Goal: Task Accomplishment & Management: Complete application form

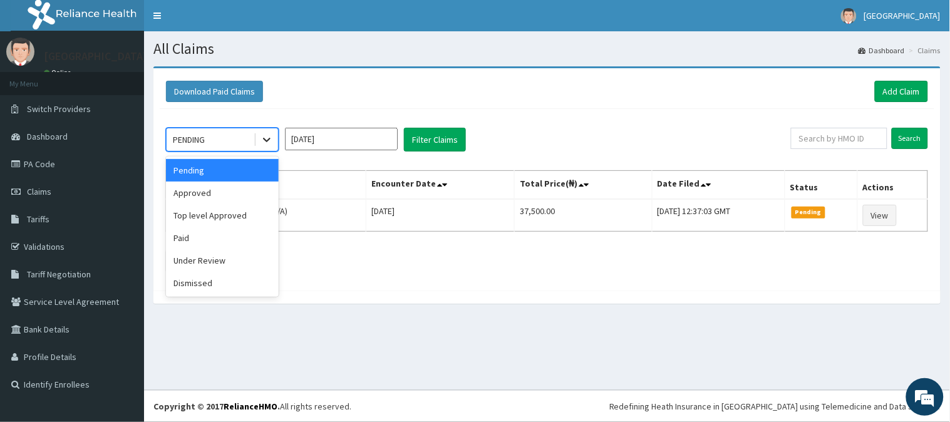
click at [265, 143] on icon at bounding box center [266, 139] width 13 height 13
click at [235, 188] on div "Approved" at bounding box center [222, 193] width 113 height 23
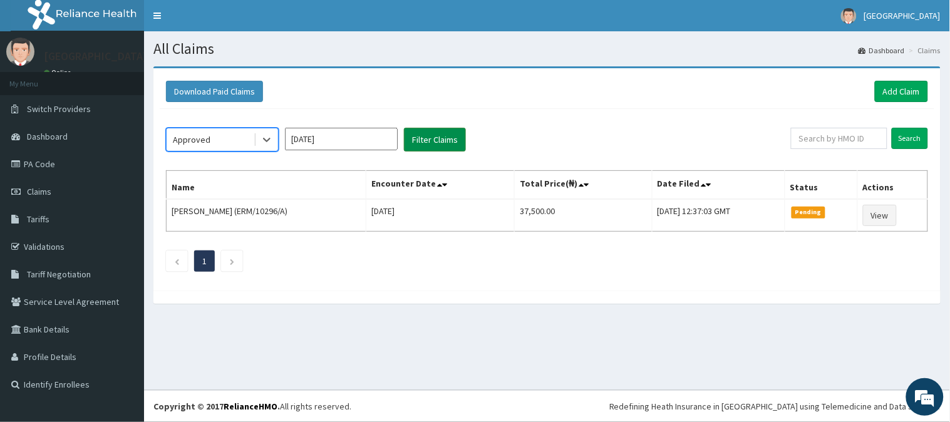
click at [421, 136] on button "Filter Claims" at bounding box center [435, 140] width 62 height 24
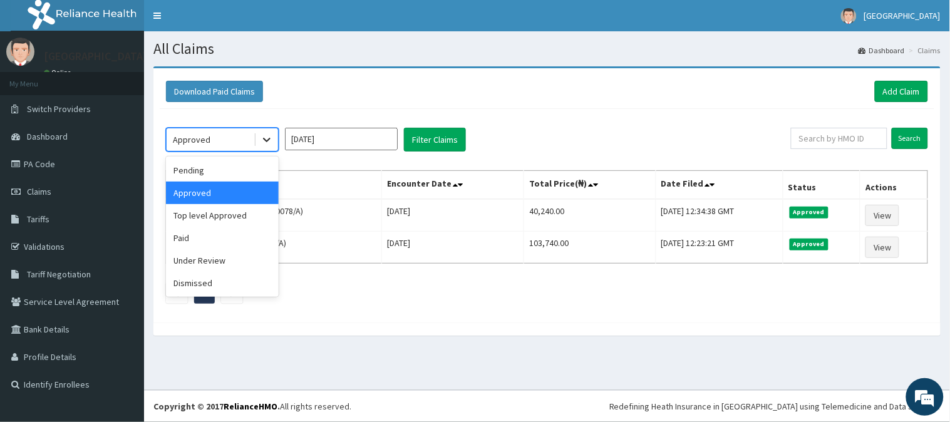
click at [268, 136] on icon at bounding box center [266, 139] width 13 height 13
click at [244, 215] on div "Top level Approved" at bounding box center [222, 215] width 113 height 23
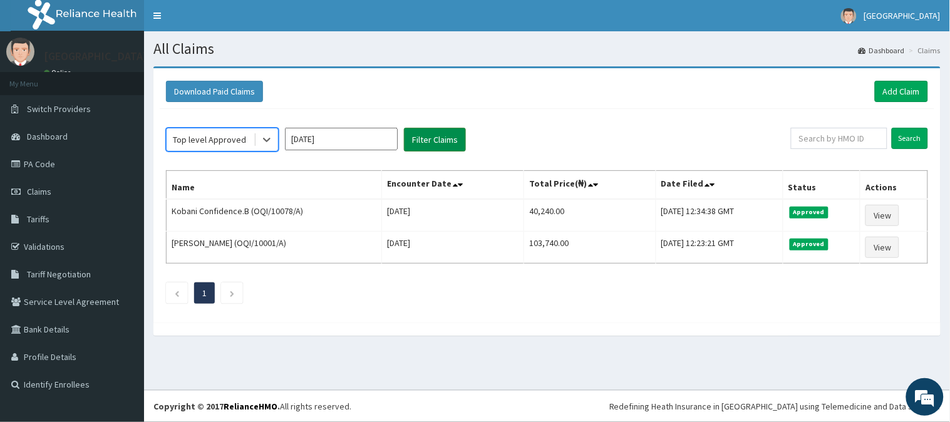
click at [441, 138] on button "Filter Claims" at bounding box center [435, 140] width 62 height 24
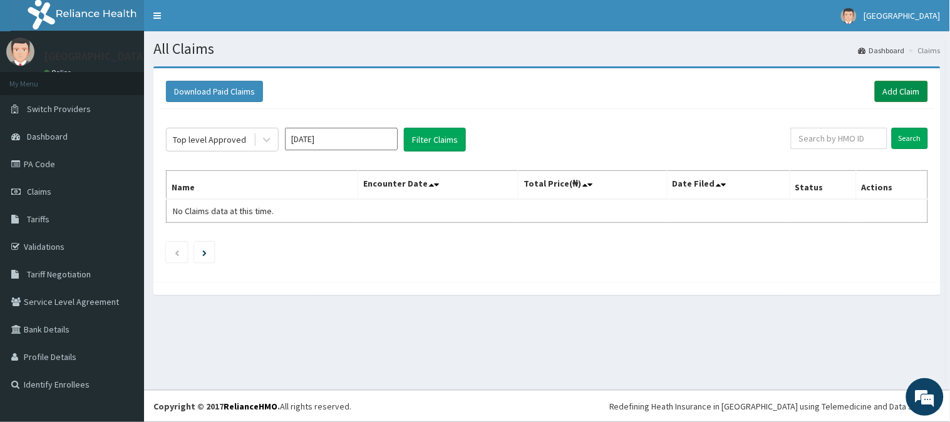
click at [906, 92] on link "Add Claim" at bounding box center [901, 91] width 53 height 21
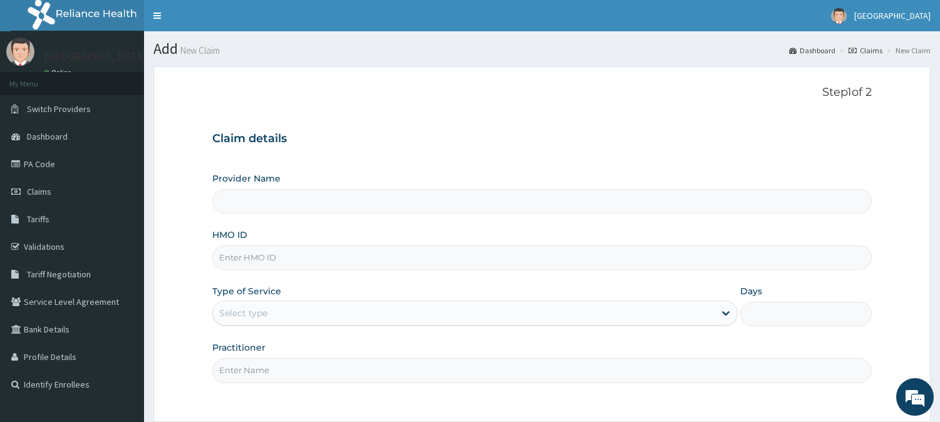
type input "[GEOGRAPHIC_DATA]"
click at [259, 261] on input "HMO ID" at bounding box center [541, 257] width 659 height 24
paste input "NNI/10193/E"
type input "NNI/10193/E"
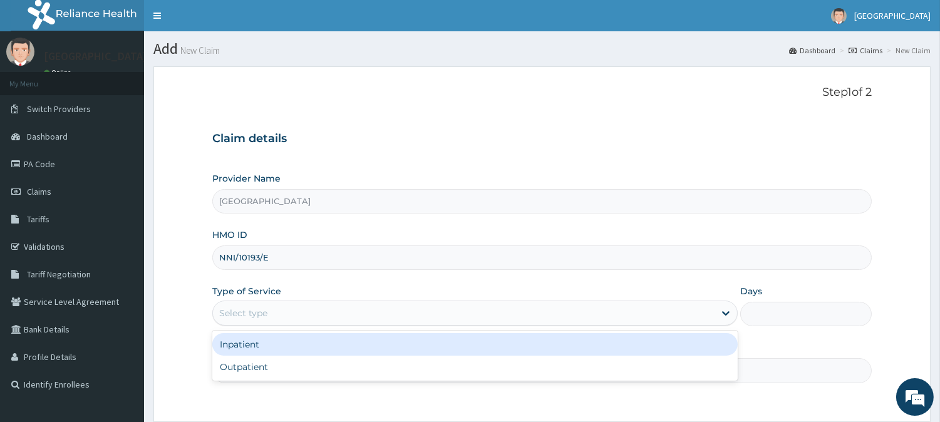
click at [255, 311] on div "Select type" at bounding box center [243, 313] width 48 height 13
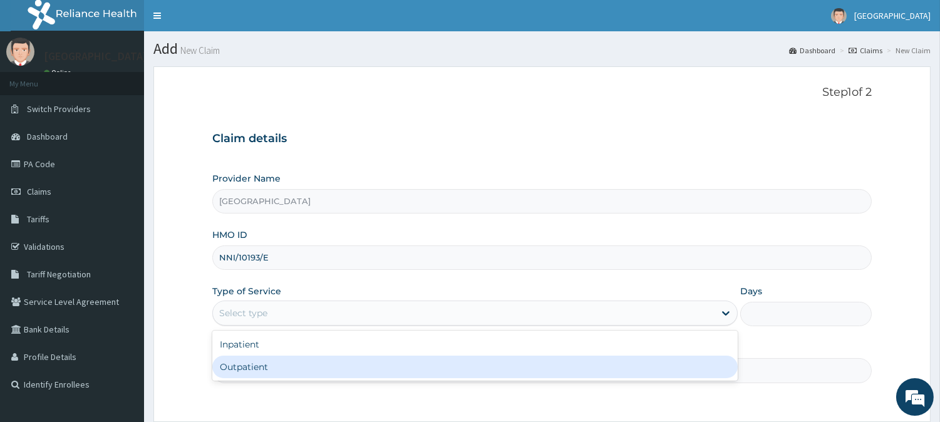
click at [257, 361] on div "Outpatient" at bounding box center [474, 367] width 525 height 23
type input "1"
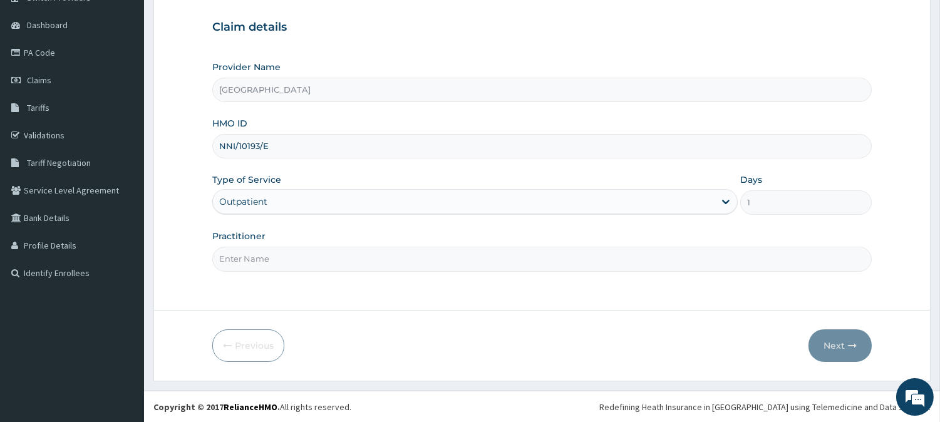
click at [265, 261] on input "Practitioner" at bounding box center [541, 259] width 659 height 24
type input "DR. KILANI"
click at [838, 342] on button "Next" at bounding box center [839, 345] width 63 height 33
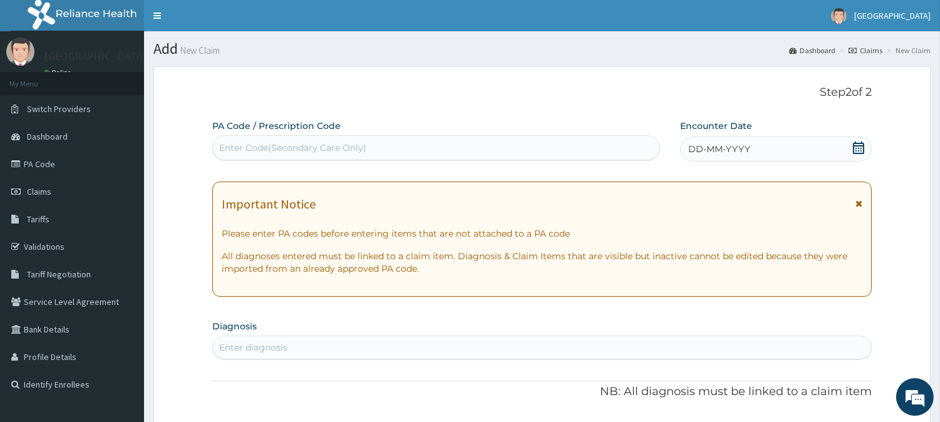
click at [727, 143] on span "DD-MM-YYYY" at bounding box center [719, 149] width 62 height 13
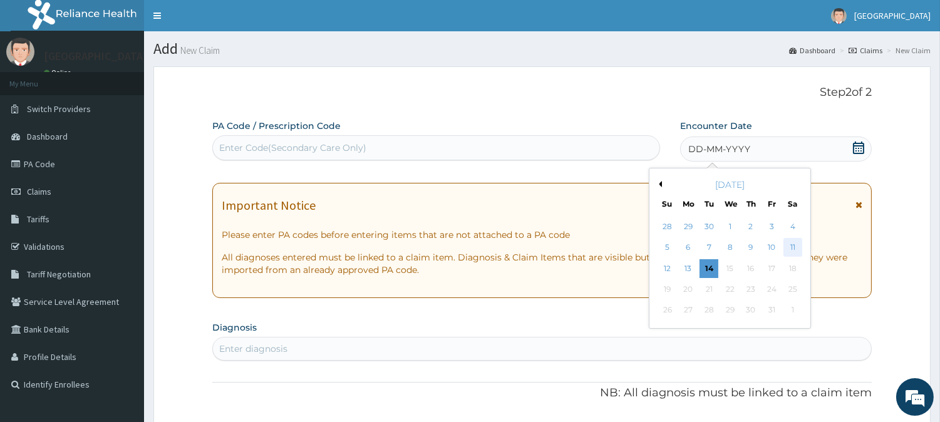
click at [794, 245] on div "11" at bounding box center [792, 248] width 19 height 19
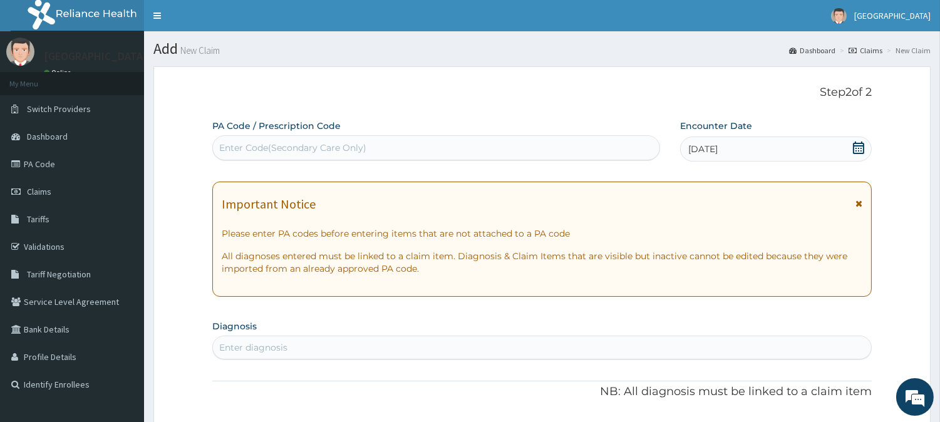
click at [277, 148] on div "Enter Code(Secondary Care Only)" at bounding box center [292, 147] width 147 height 13
paste input "PA/8758A8"
type input "PA/8758A8"
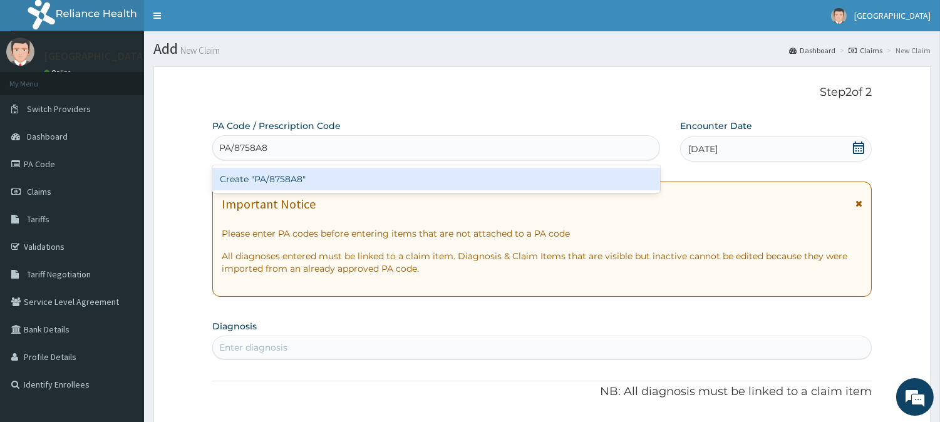
click at [276, 183] on div "Create "PA/8758A8"" at bounding box center [436, 179] width 448 height 23
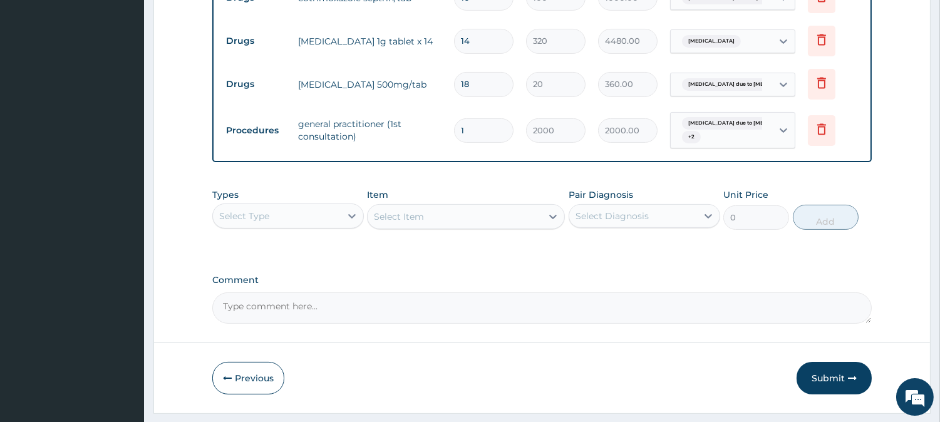
scroll to position [710, 0]
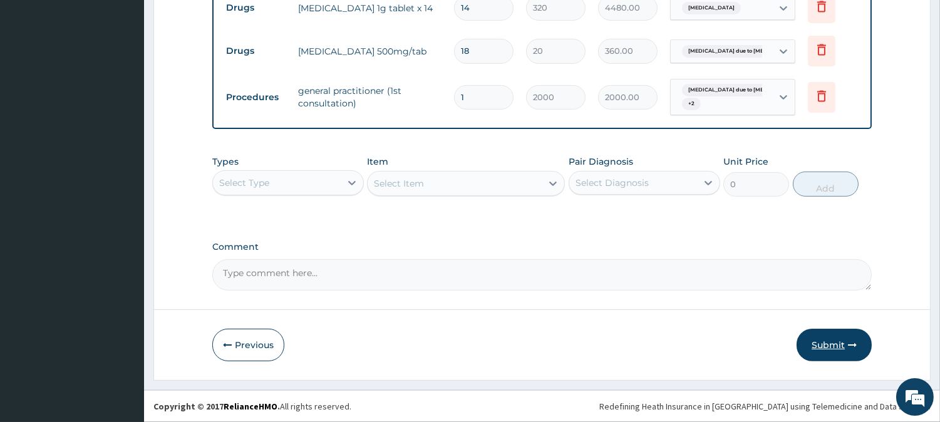
click at [825, 336] on button "Submit" at bounding box center [833, 345] width 75 height 33
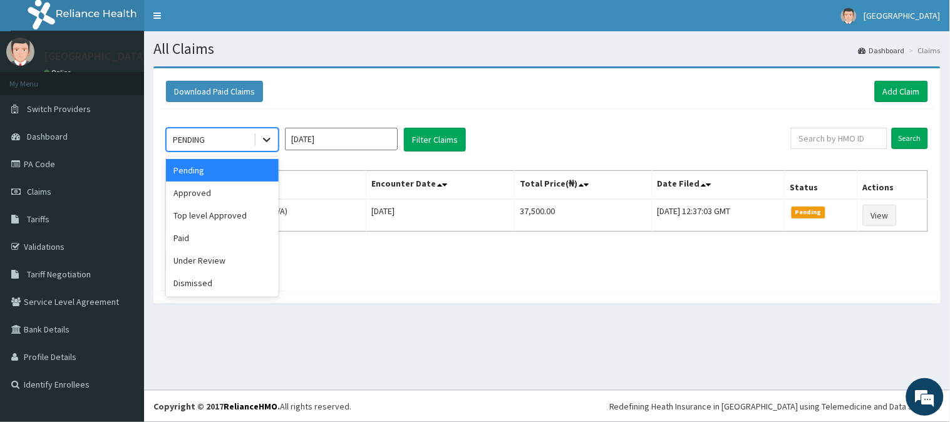
click at [264, 136] on icon at bounding box center [266, 139] width 13 height 13
click at [246, 198] on div "Approved" at bounding box center [222, 193] width 113 height 23
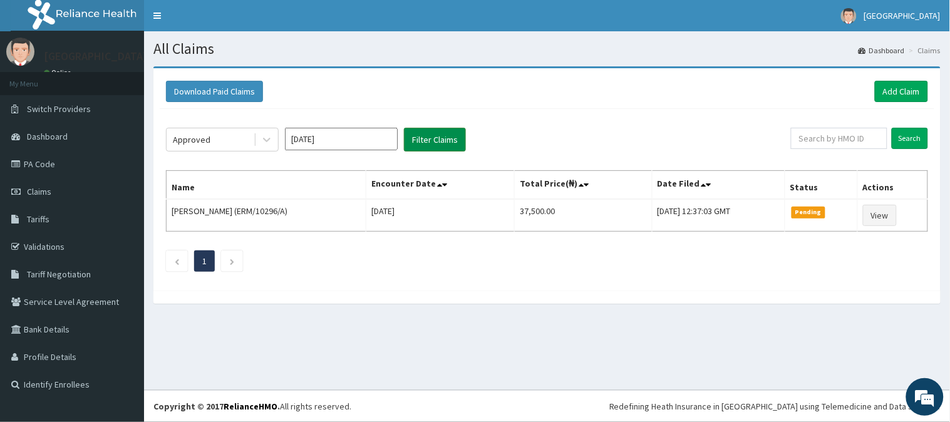
click at [428, 129] on button "Filter Claims" at bounding box center [435, 140] width 62 height 24
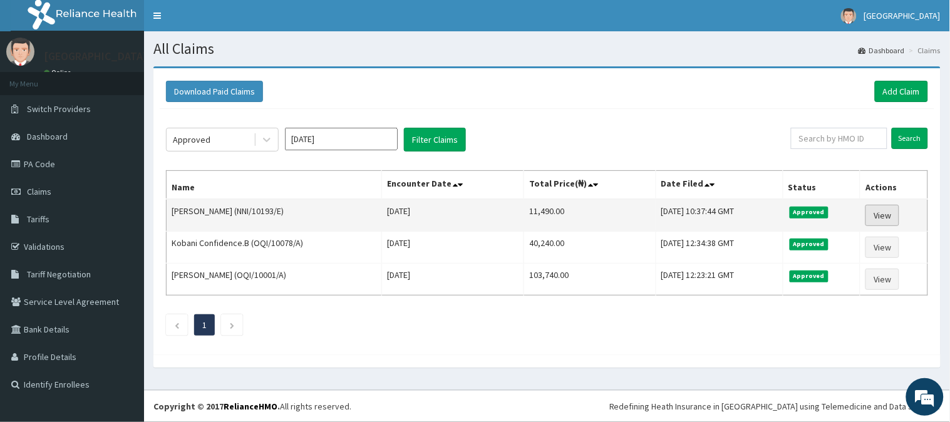
click at [885, 215] on link "View" at bounding box center [882, 215] width 34 height 21
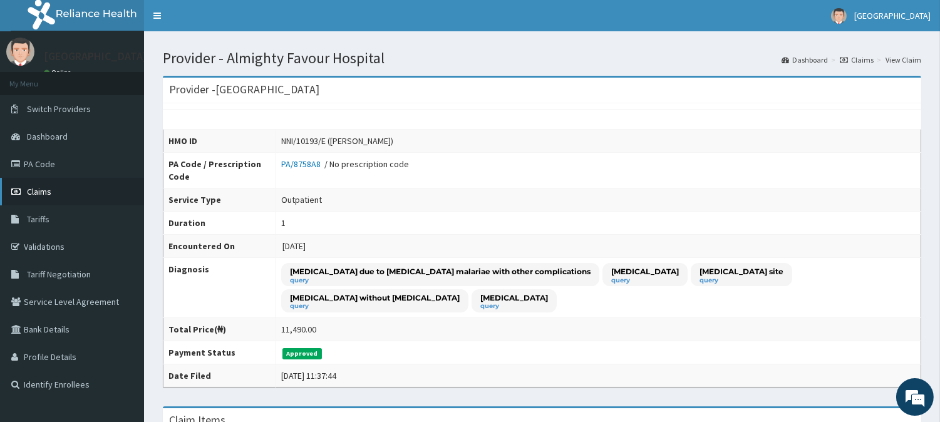
click at [39, 190] on span "Claims" at bounding box center [39, 191] width 24 height 11
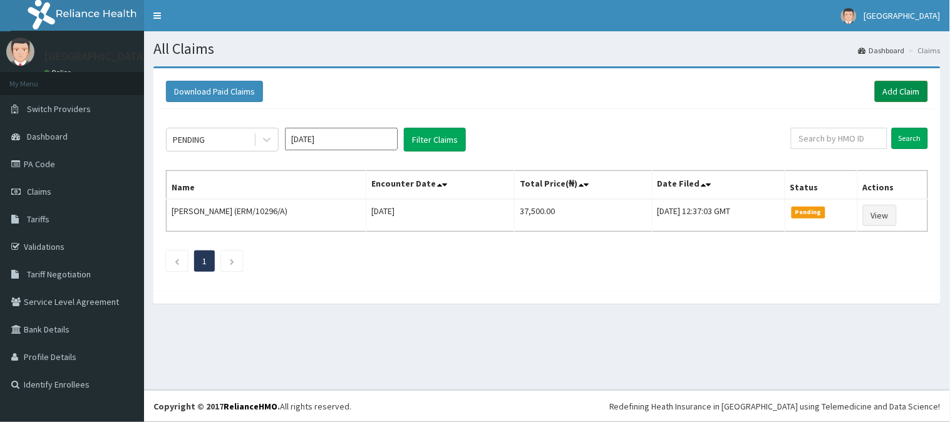
click at [911, 90] on link "Add Claim" at bounding box center [901, 91] width 53 height 21
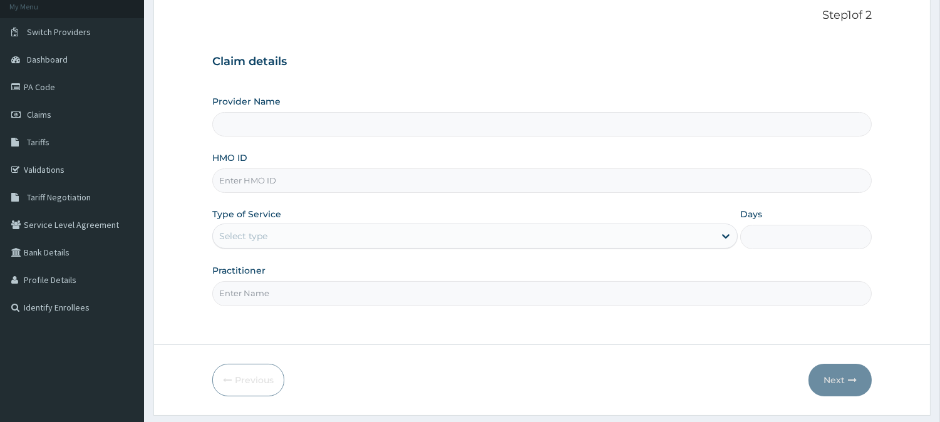
scroll to position [111, 0]
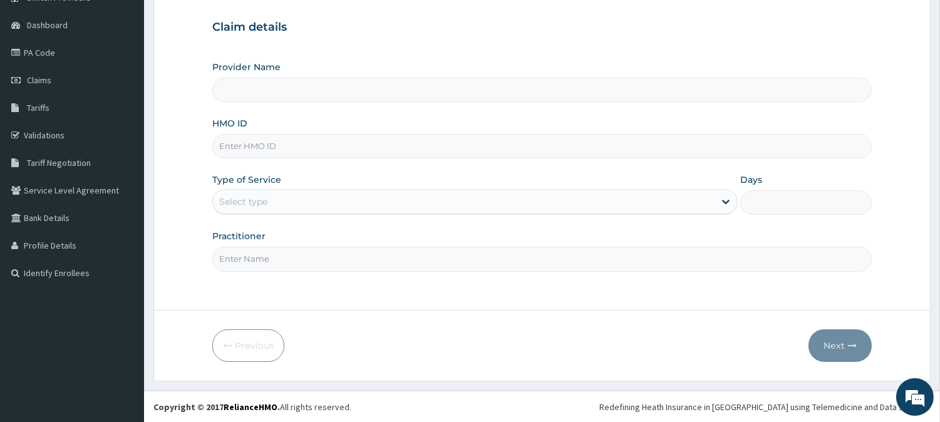
click at [255, 142] on input "HMO ID" at bounding box center [541, 146] width 659 height 24
type input "[GEOGRAPHIC_DATA]"
paste input "FON/10032/D"
type input "FON/10032/D"
click at [250, 195] on div "Select type" at bounding box center [243, 201] width 48 height 13
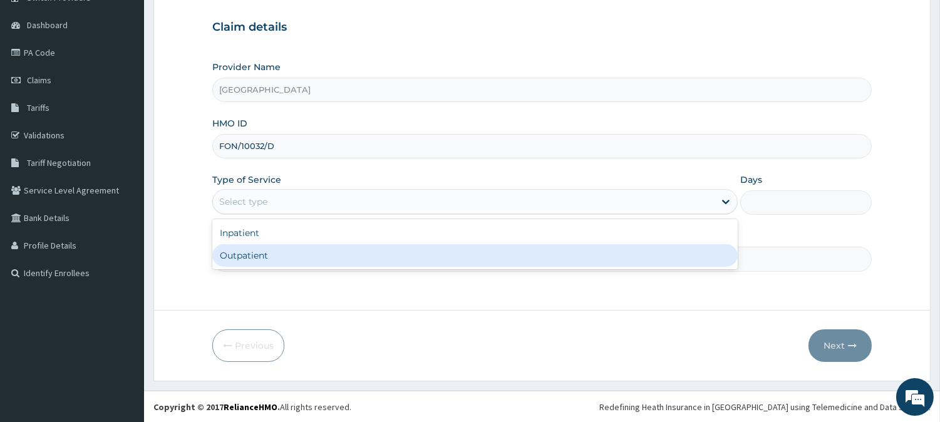
click at [253, 249] on div "Outpatient" at bounding box center [474, 255] width 525 height 23
type input "1"
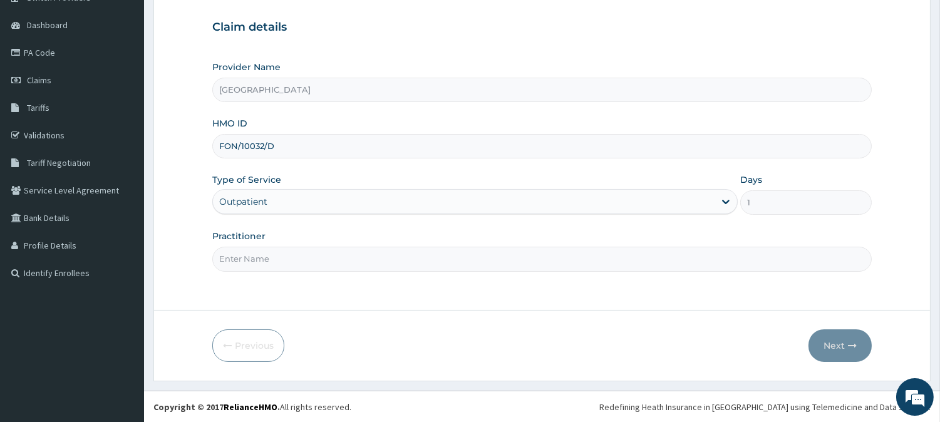
click at [284, 257] on input "Practitioner" at bounding box center [541, 259] width 659 height 24
type input "DR. KILANI"
click at [843, 346] on button "Next" at bounding box center [839, 345] width 63 height 33
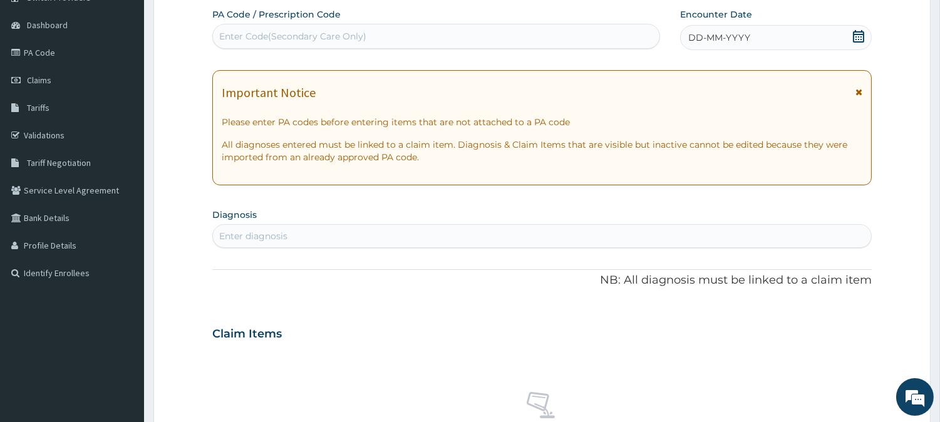
scroll to position [0, 0]
click at [724, 36] on span "DD-MM-YYYY" at bounding box center [719, 37] width 62 height 13
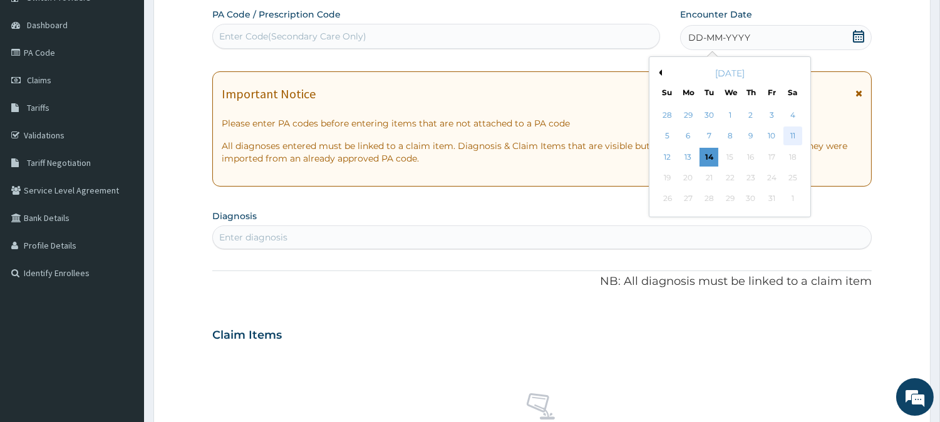
click at [793, 136] on div "11" at bounding box center [792, 136] width 19 height 19
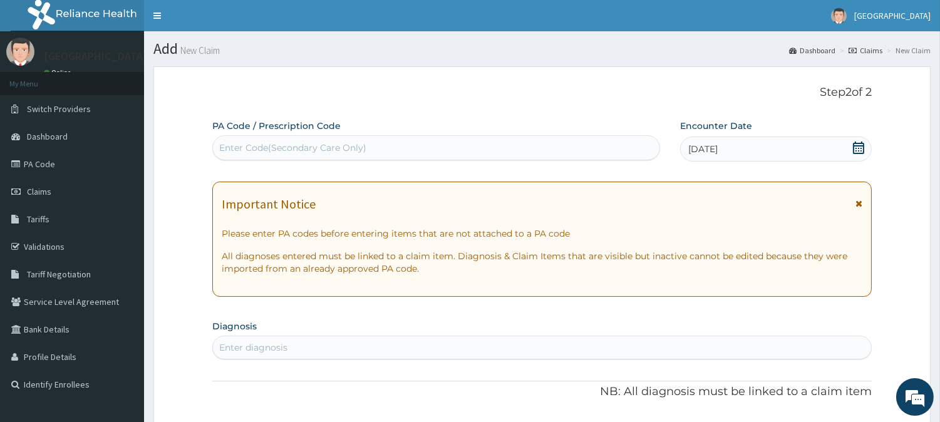
click at [241, 147] on div "Enter Code(Secondary Care Only)" at bounding box center [292, 147] width 147 height 13
paste input "PA/31AF99"
type input "PA/31AF99"
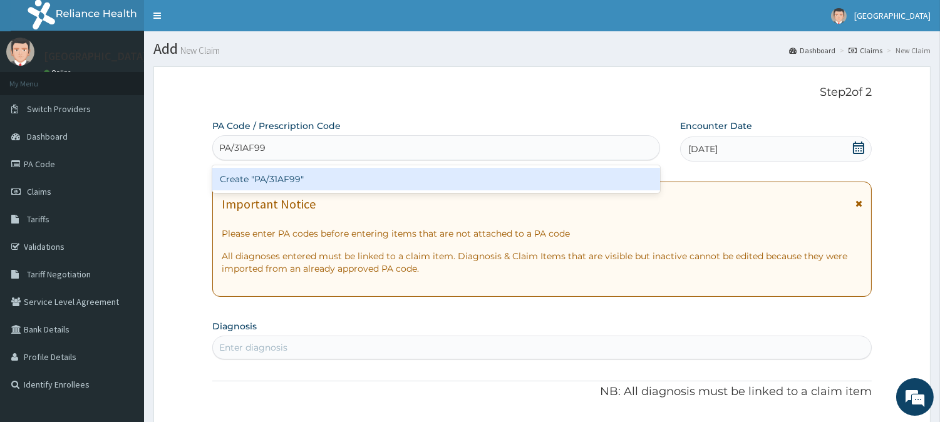
click at [255, 176] on div "Create "PA/31AF99"" at bounding box center [436, 179] width 448 height 23
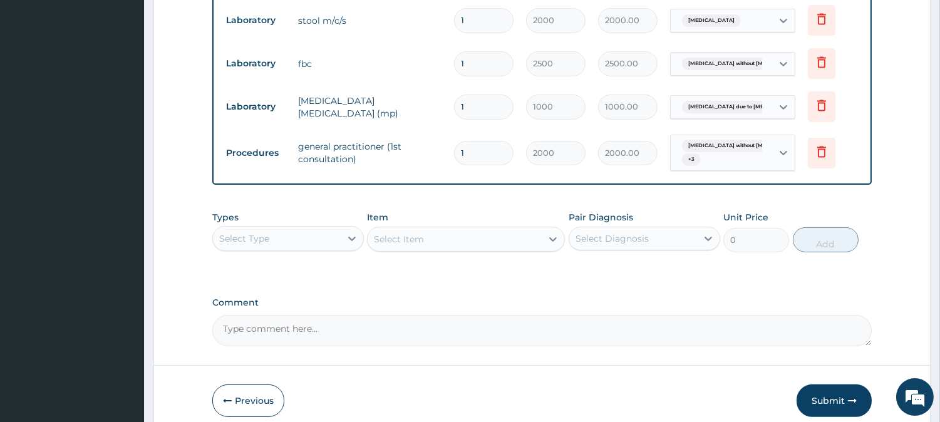
scroll to position [797, 0]
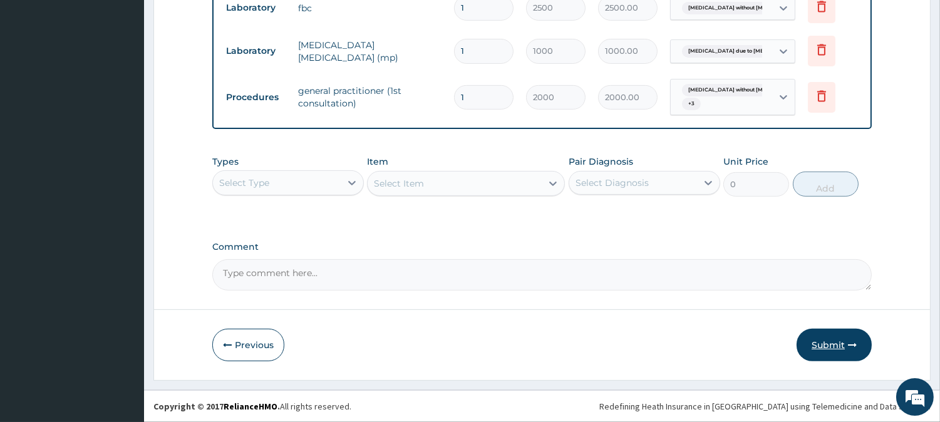
click at [843, 348] on button "Submit" at bounding box center [833, 345] width 75 height 33
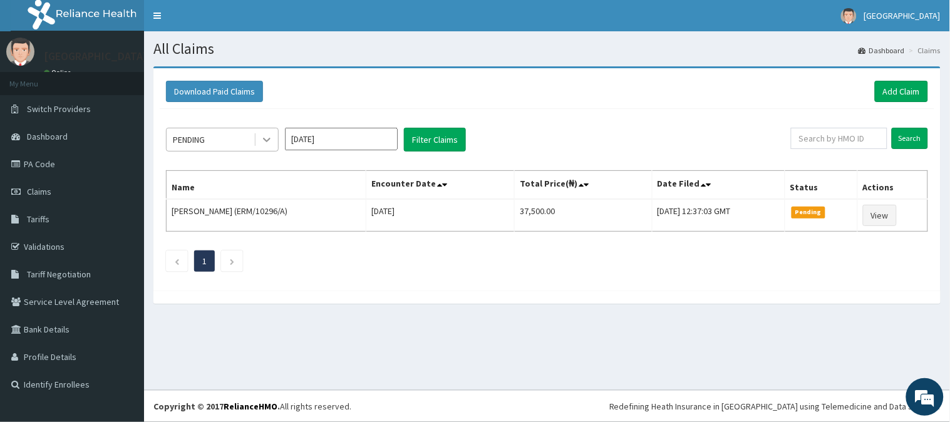
click at [266, 136] on icon at bounding box center [266, 139] width 13 height 13
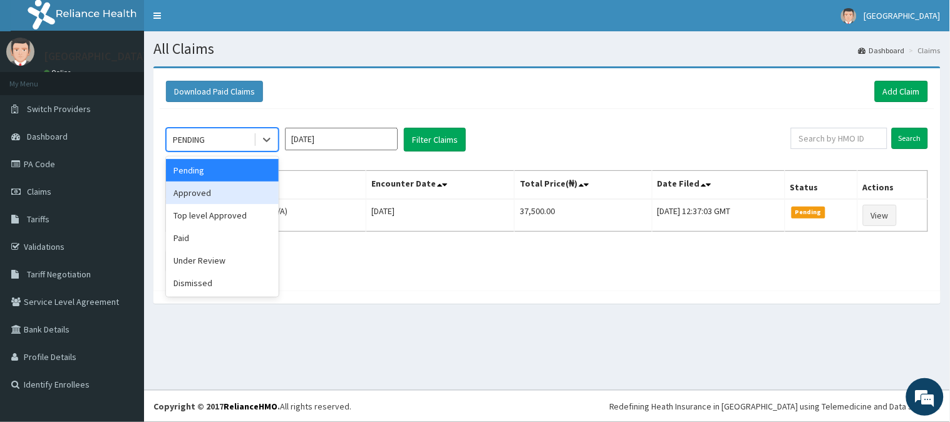
click at [225, 194] on div "Approved" at bounding box center [222, 193] width 113 height 23
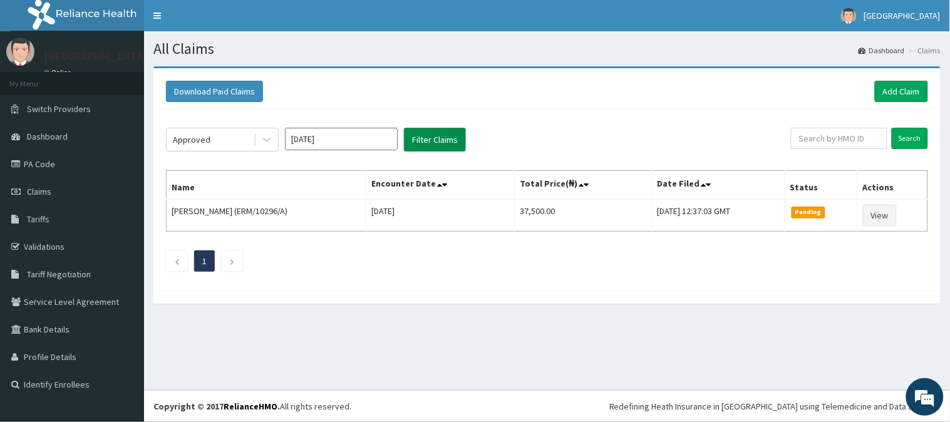
click at [434, 139] on button "Filter Claims" at bounding box center [435, 140] width 62 height 24
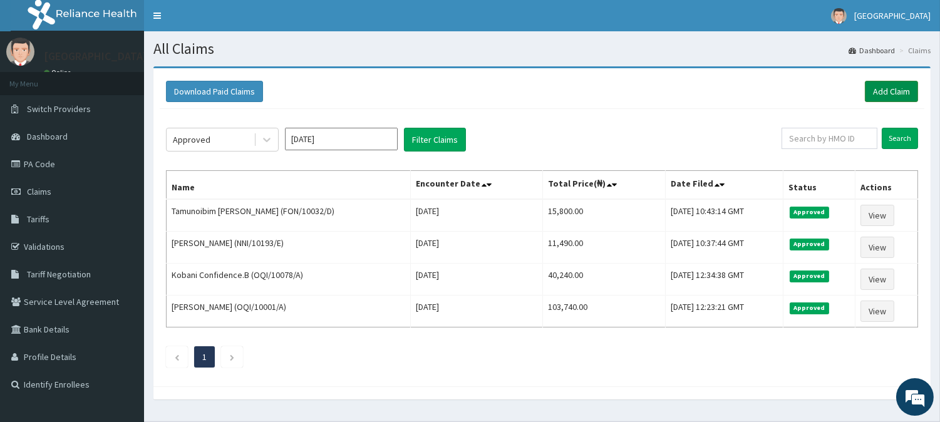
click at [890, 91] on link "Add Claim" at bounding box center [891, 91] width 53 height 21
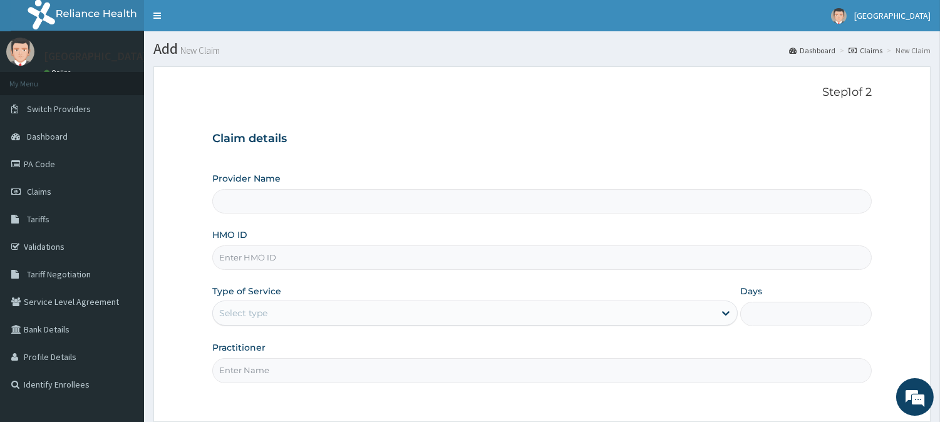
click at [232, 263] on input "HMO ID" at bounding box center [541, 257] width 659 height 24
type input "[GEOGRAPHIC_DATA]"
paste input "FME/10056/C"
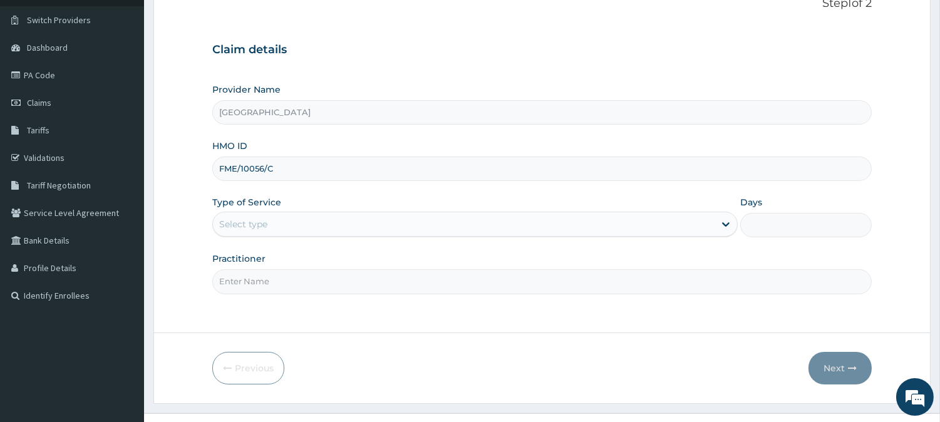
scroll to position [111, 0]
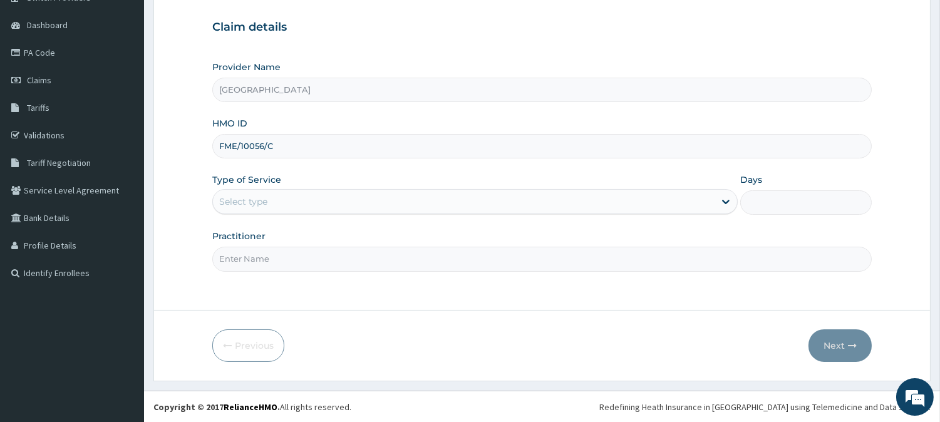
type input "FME/10056/C"
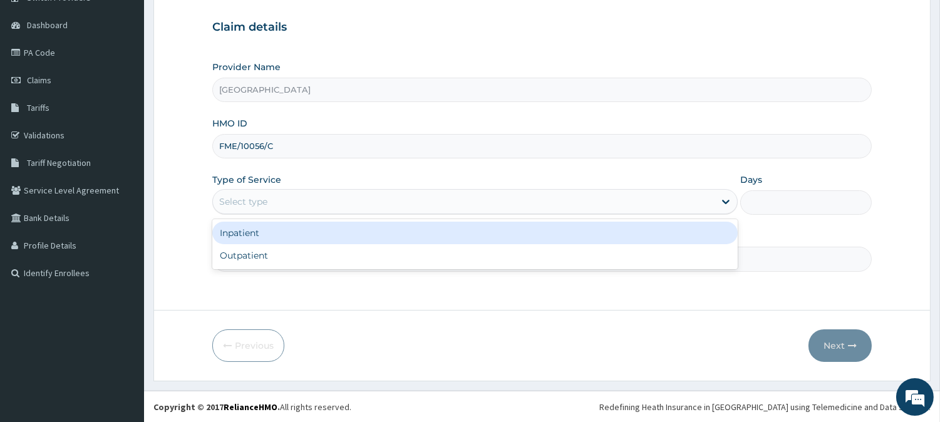
click at [253, 197] on div "Select type" at bounding box center [243, 201] width 48 height 13
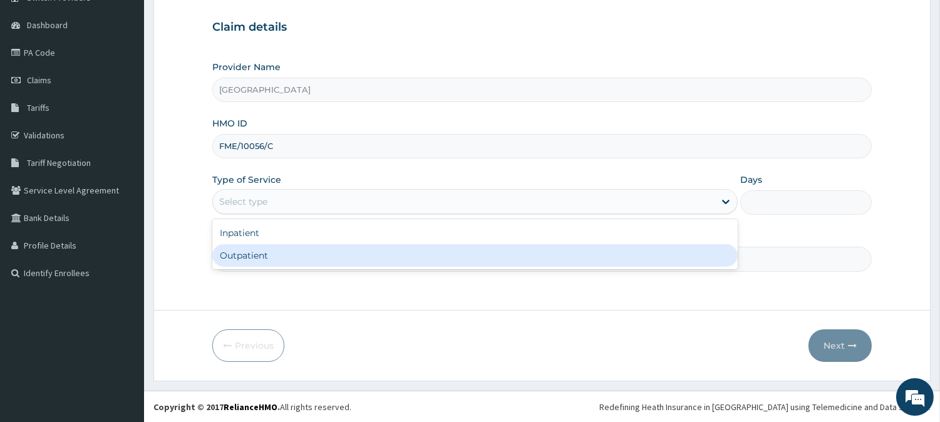
click at [252, 249] on div "Outpatient" at bounding box center [474, 255] width 525 height 23
type input "1"
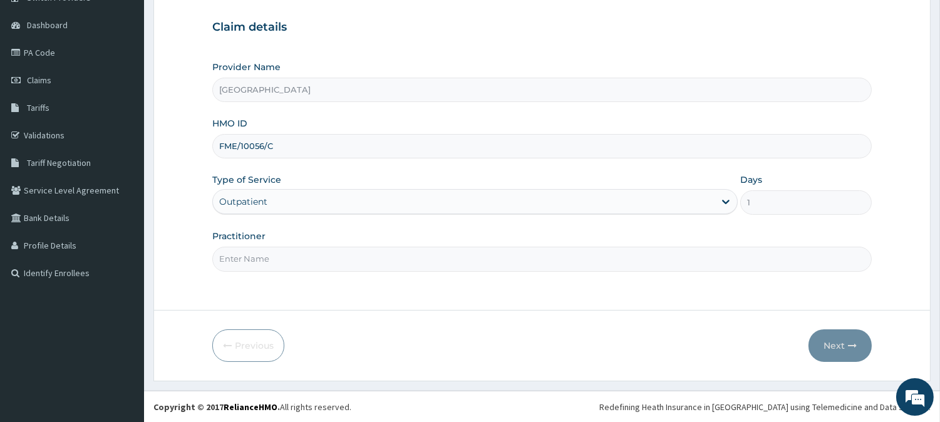
click at [259, 263] on input "Practitioner" at bounding box center [541, 259] width 659 height 24
type input "DR. KILANI"
click at [836, 347] on button "Next" at bounding box center [839, 345] width 63 height 33
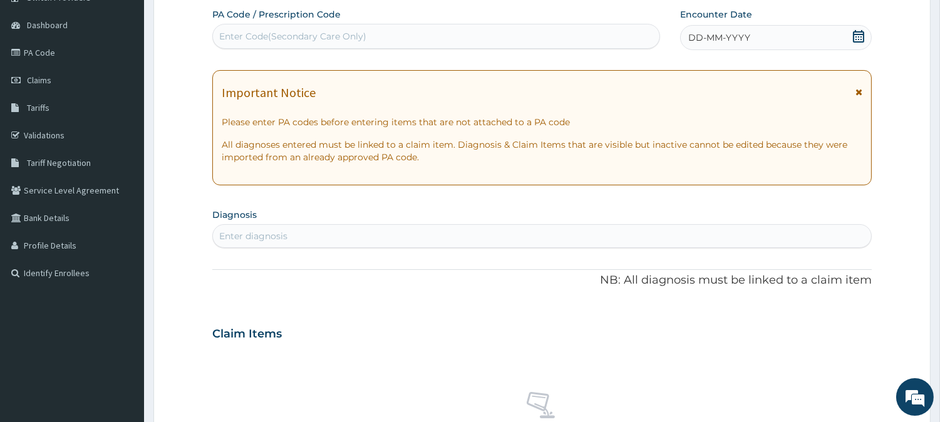
click at [726, 33] on span "DD-MM-YYYY" at bounding box center [719, 37] width 62 height 13
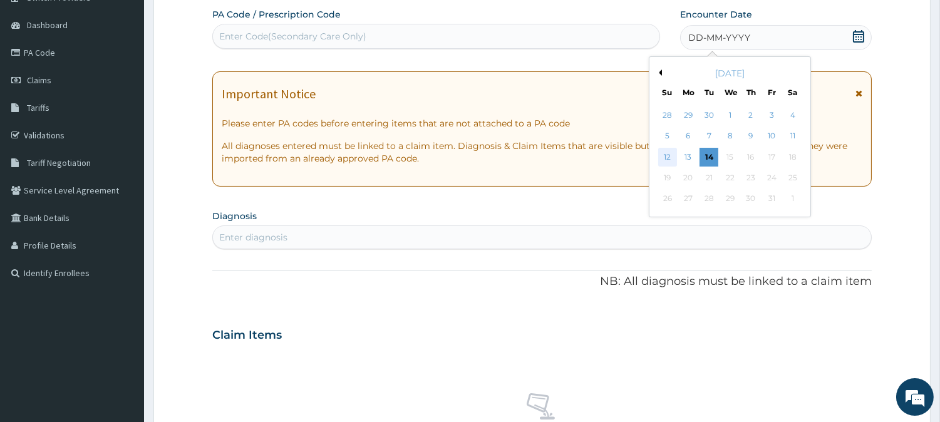
click at [667, 153] on div "12" at bounding box center [666, 157] width 19 height 19
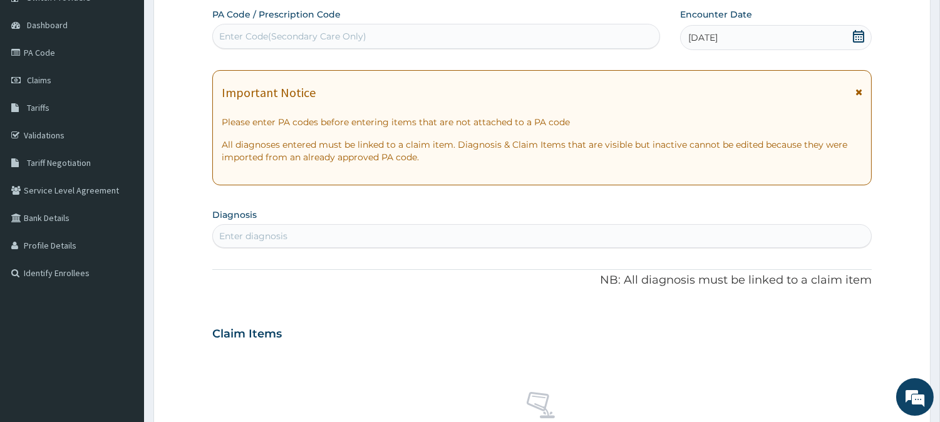
click at [276, 35] on div "Enter Code(Secondary Care Only)" at bounding box center [292, 36] width 147 height 13
paste input "PA/46014F"
type input "PA/46014F"
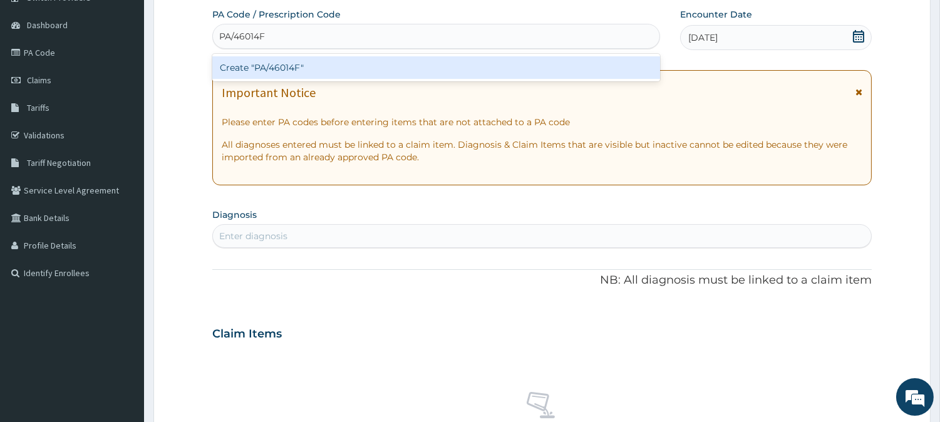
click at [284, 67] on div "Create "PA/46014F"" at bounding box center [436, 67] width 448 height 23
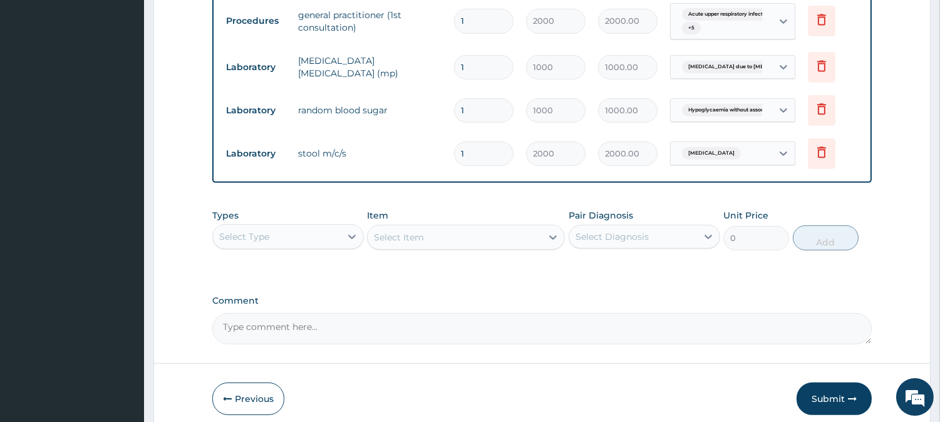
scroll to position [1038, 0]
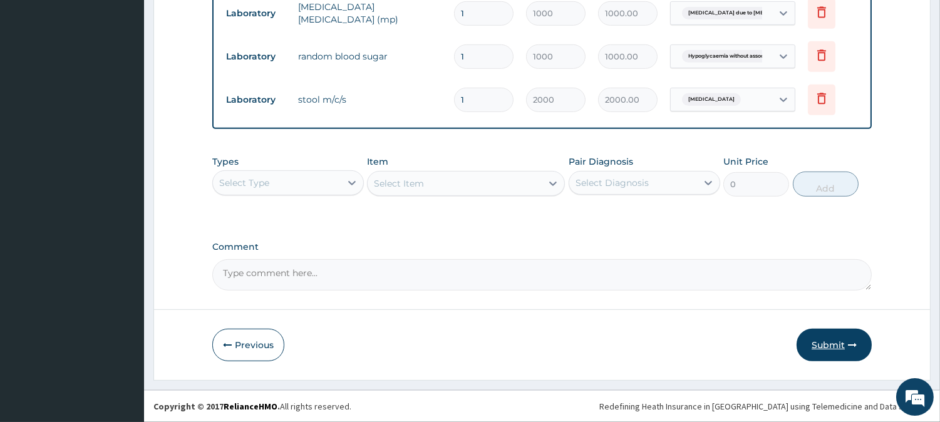
click at [828, 346] on button "Submit" at bounding box center [833, 345] width 75 height 33
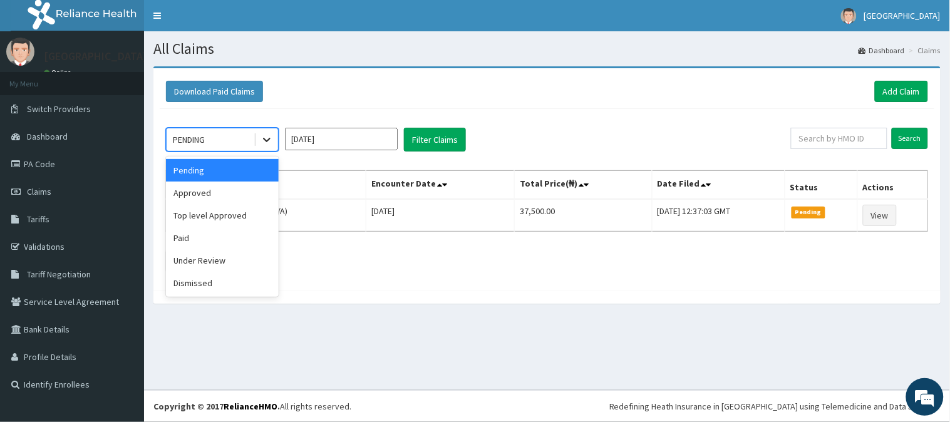
click at [267, 140] on icon at bounding box center [267, 140] width 8 height 4
click at [233, 192] on div "Approved" at bounding box center [222, 193] width 113 height 23
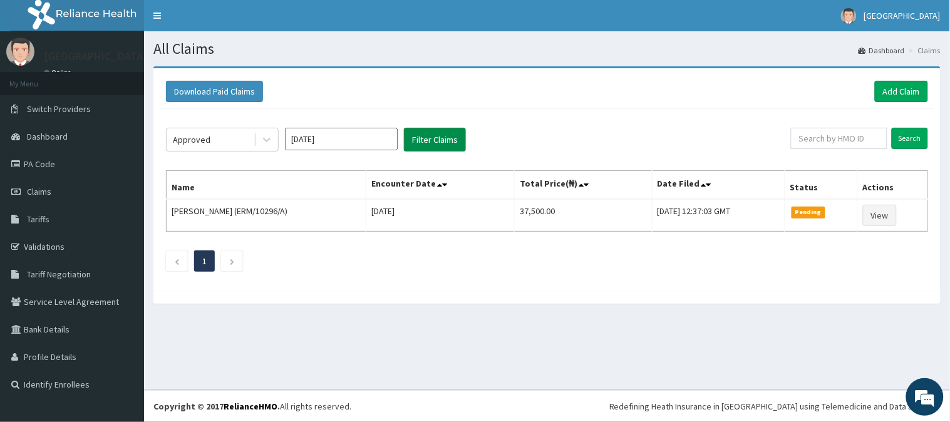
click at [433, 139] on button "Filter Claims" at bounding box center [435, 140] width 62 height 24
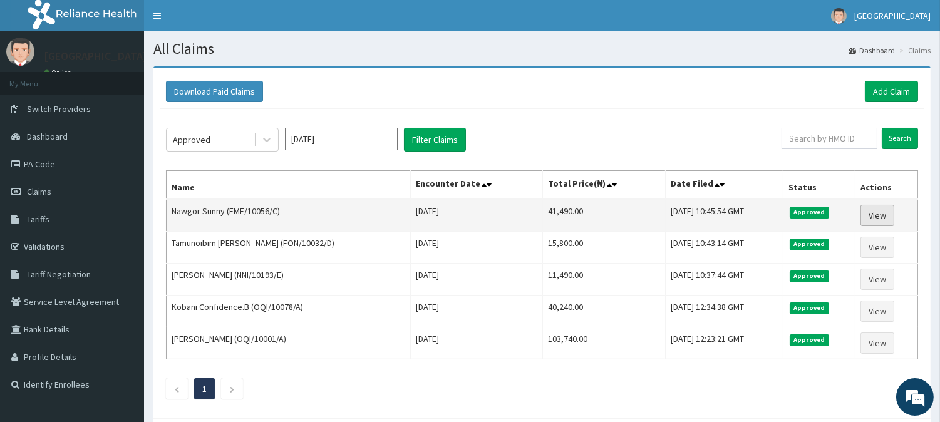
click at [875, 215] on link "View" at bounding box center [877, 215] width 34 height 21
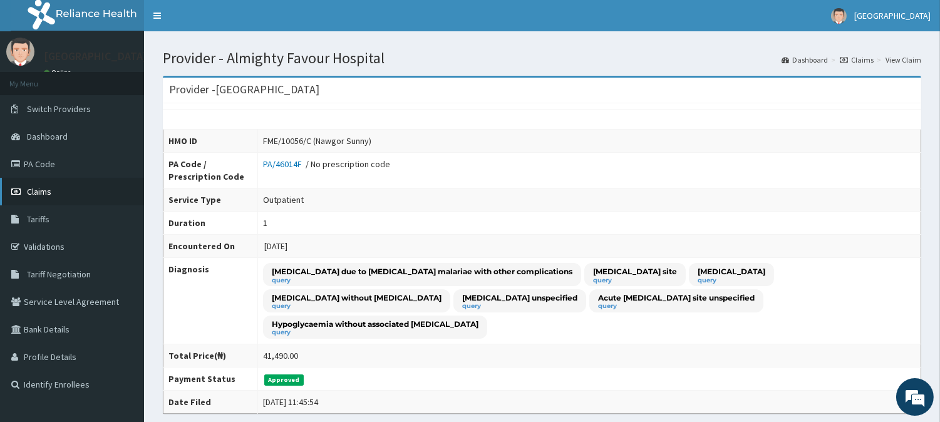
click at [34, 190] on span "Claims" at bounding box center [39, 191] width 24 height 11
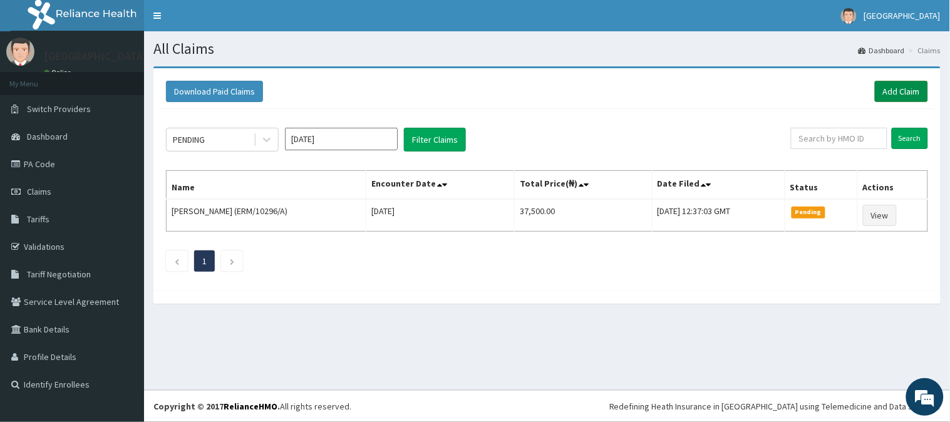
click at [903, 86] on link "Add Claim" at bounding box center [901, 91] width 53 height 21
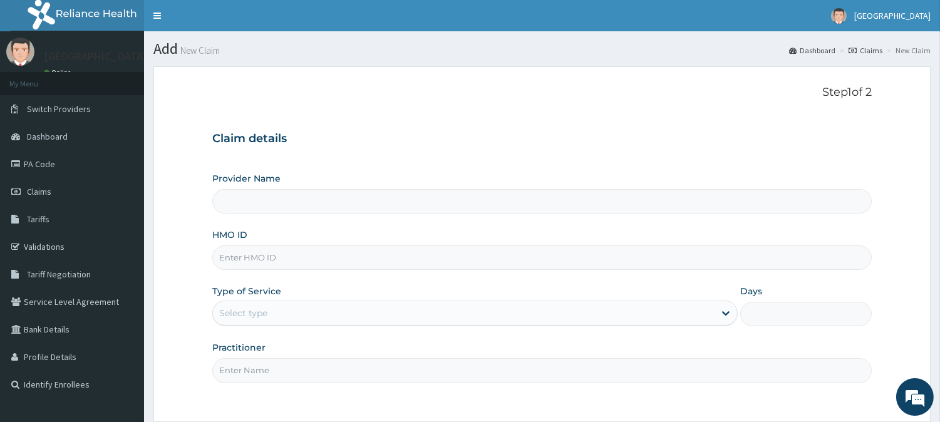
click at [247, 259] on input "HMO ID" at bounding box center [541, 257] width 659 height 24
paste input "SFA/11575/A"
type input "SFA/11575/A"
type input "[GEOGRAPHIC_DATA]"
type input "SFA/11575/A"
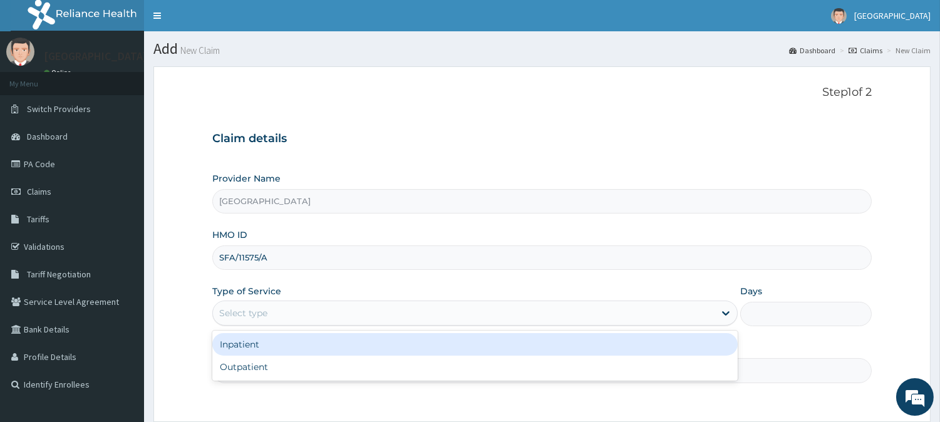
click at [252, 314] on div "Select type" at bounding box center [243, 313] width 48 height 13
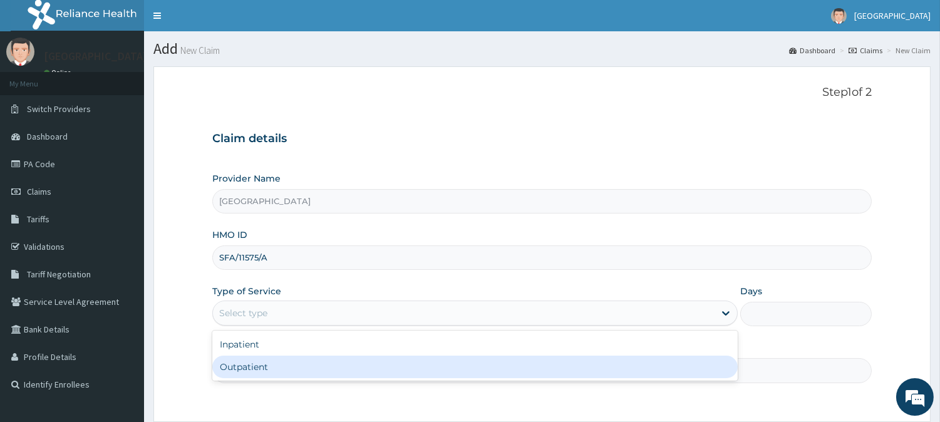
click at [240, 364] on div "Outpatient" at bounding box center [474, 367] width 525 height 23
type input "1"
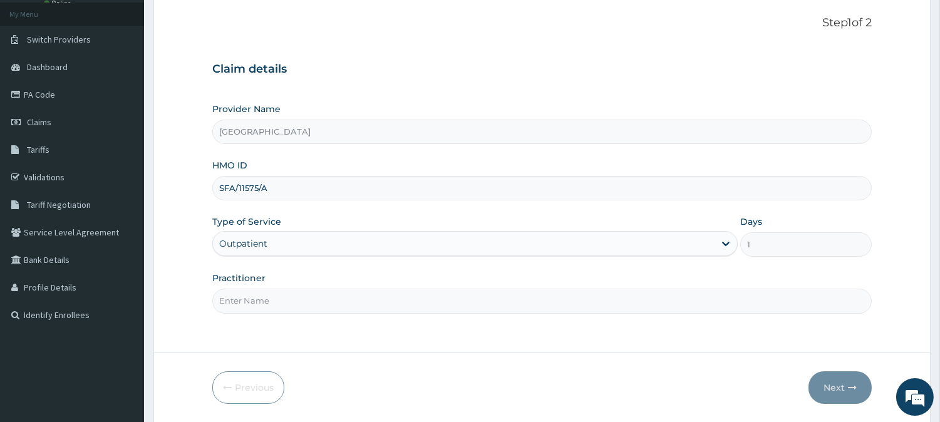
scroll to position [111, 0]
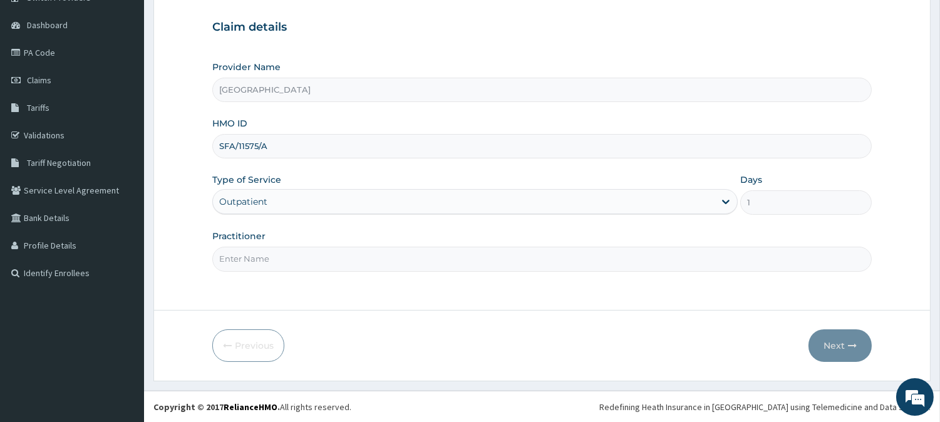
click at [257, 255] on input "Practitioner" at bounding box center [541, 259] width 659 height 24
type input "DR. KILANI"
click at [843, 343] on button "Next" at bounding box center [839, 345] width 63 height 33
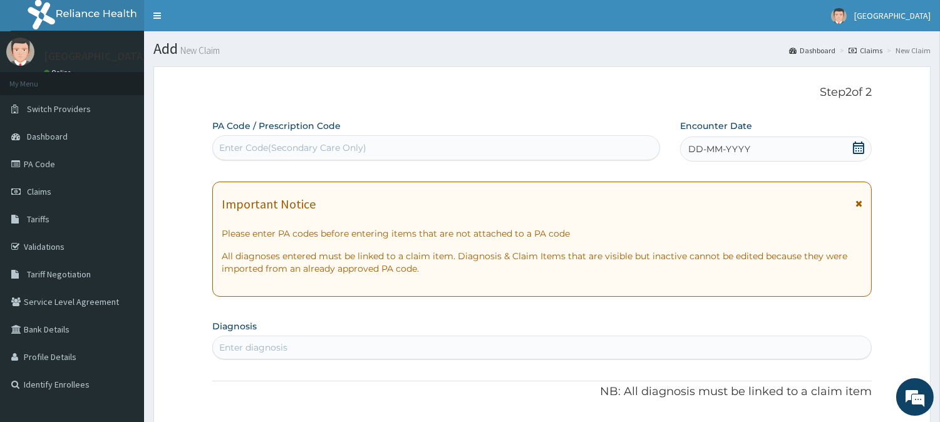
click at [714, 143] on span "DD-MM-YYYY" at bounding box center [719, 149] width 62 height 13
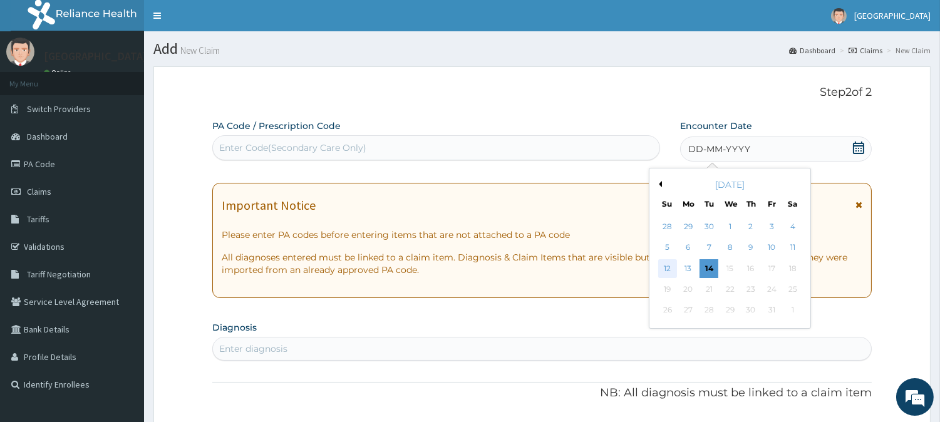
click at [667, 269] on div "12" at bounding box center [666, 268] width 19 height 19
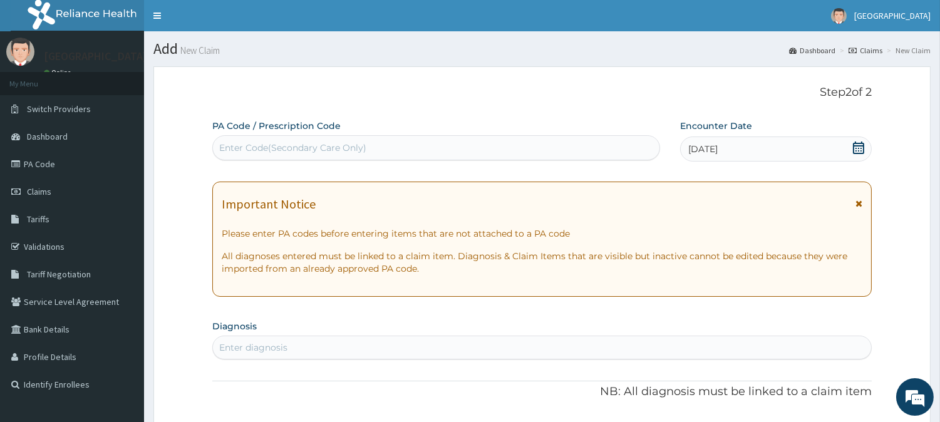
click at [264, 135] on div "Enter Code(Secondary Care Only)" at bounding box center [436, 147] width 448 height 25
paste input "PA/767075"
type input "PA/767075"
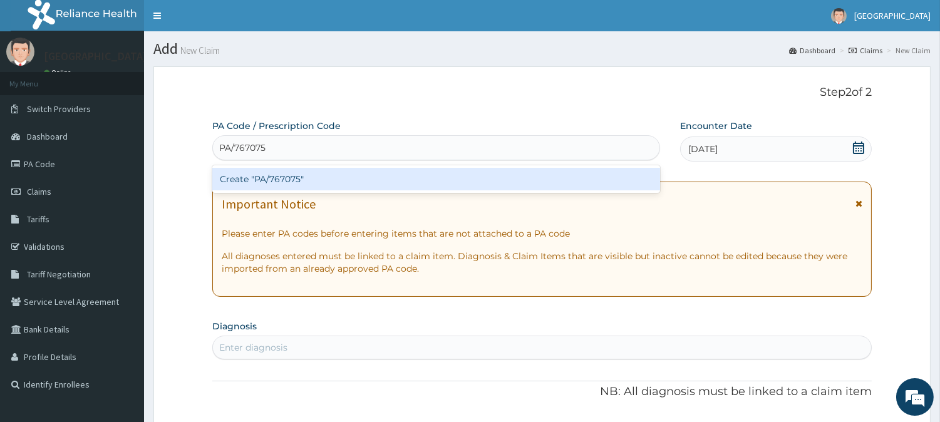
click at [285, 180] on div "Create "PA/767075"" at bounding box center [436, 179] width 448 height 23
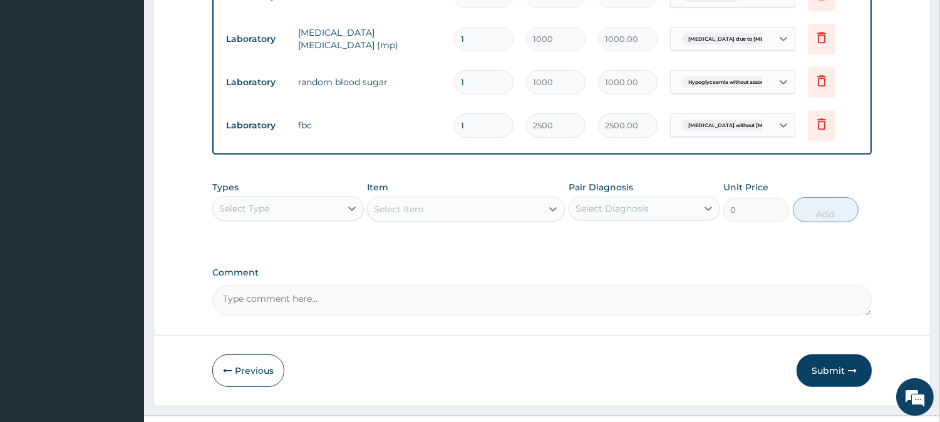
scroll to position [1058, 0]
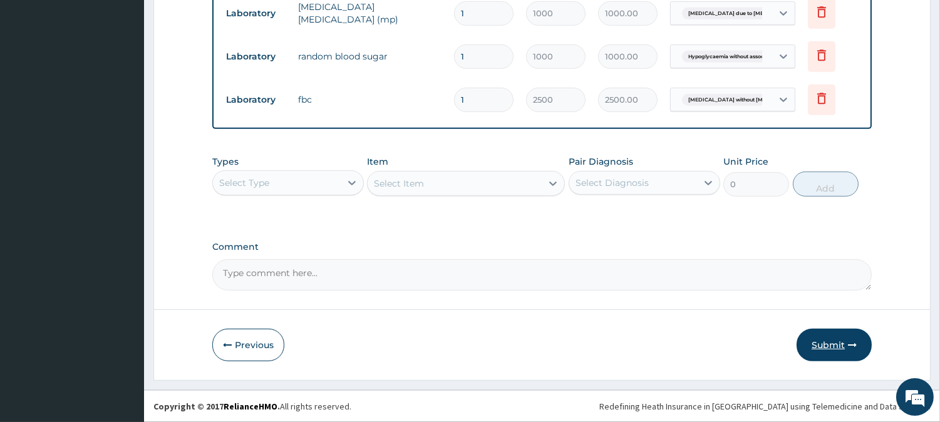
click at [833, 342] on button "Submit" at bounding box center [833, 345] width 75 height 33
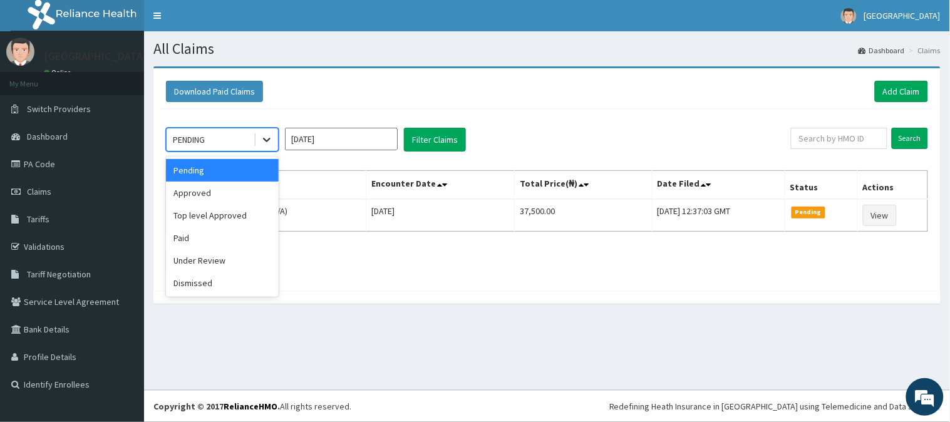
click at [267, 138] on icon at bounding box center [266, 139] width 13 height 13
click at [239, 193] on div "Approved" at bounding box center [222, 193] width 113 height 23
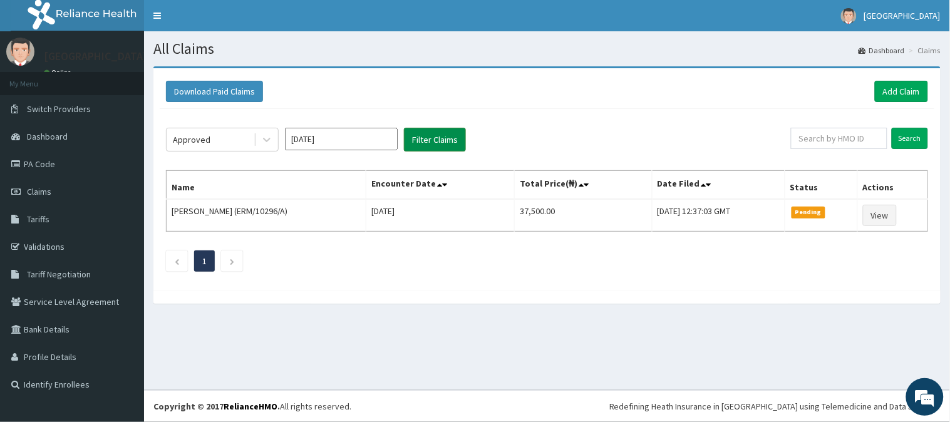
click at [449, 128] on button "Filter Claims" at bounding box center [435, 140] width 62 height 24
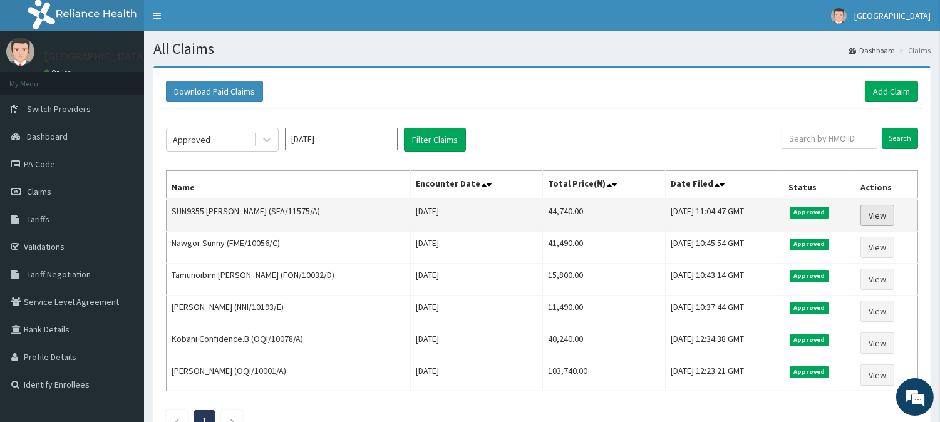
click at [878, 215] on link "View" at bounding box center [877, 215] width 34 height 21
